Goal: Task Accomplishment & Management: Use online tool/utility

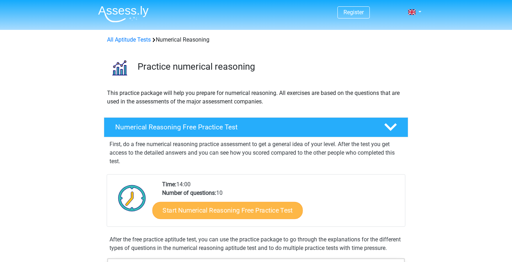
click at [227, 212] on link "Start Numerical Reasoning Free Practice Test" at bounding box center [228, 210] width 150 height 17
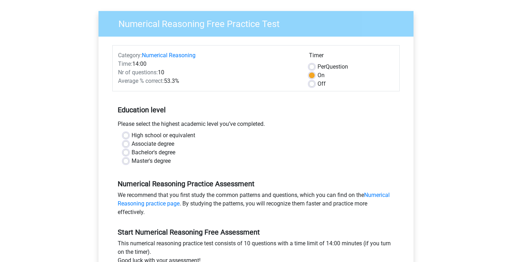
scroll to position [48, 0]
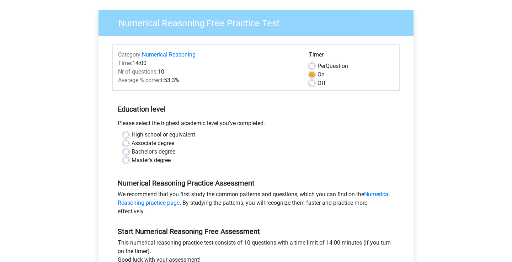
click at [181, 133] on label "High school or equivalent" at bounding box center [164, 135] width 64 height 9
click at [129, 133] on input "High school or equivalent" at bounding box center [126, 134] width 6 height 7
radio input "true"
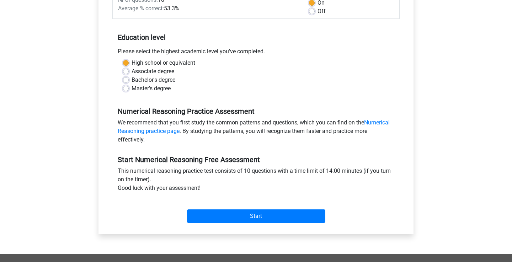
scroll to position [131, 0]
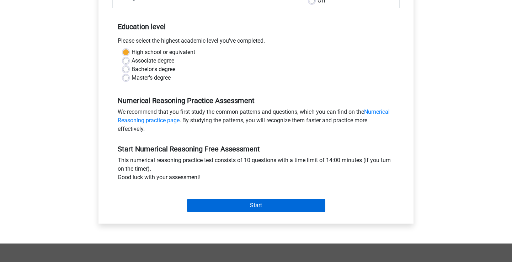
click at [267, 203] on input "Start" at bounding box center [256, 206] width 138 height 14
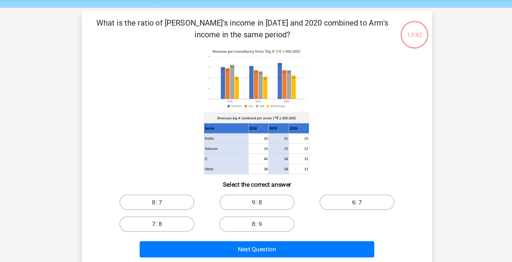
scroll to position [15, 0]
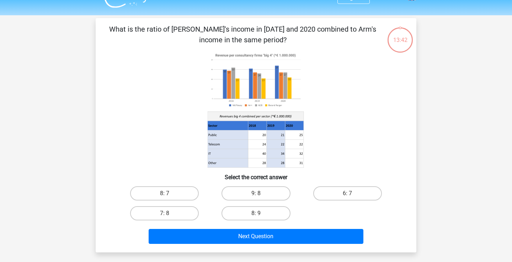
click at [244, 102] on image at bounding box center [256, 80] width 96 height 59
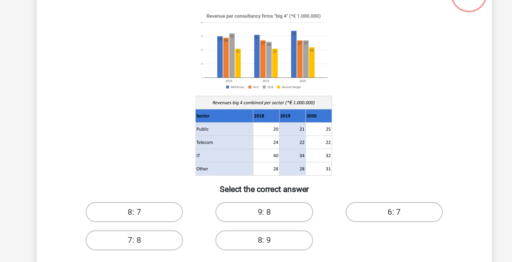
click at [256, 196] on input "9: 8" at bounding box center [258, 198] width 5 height 5
radio input "true"
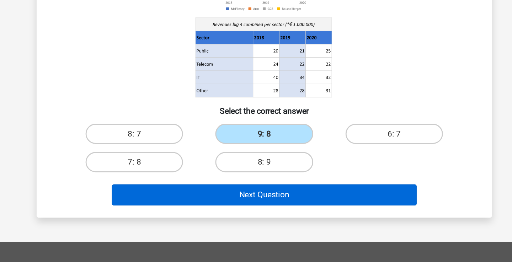
click at [188, 207] on button "Next Question" at bounding box center [256, 214] width 215 height 15
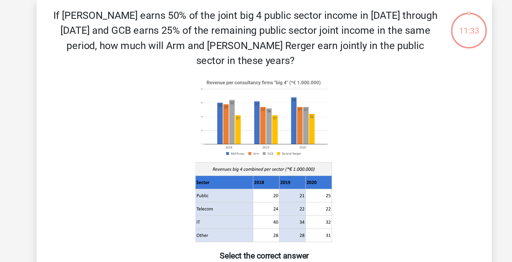
scroll to position [33, 0]
